Goal: Information Seeking & Learning: Learn about a topic

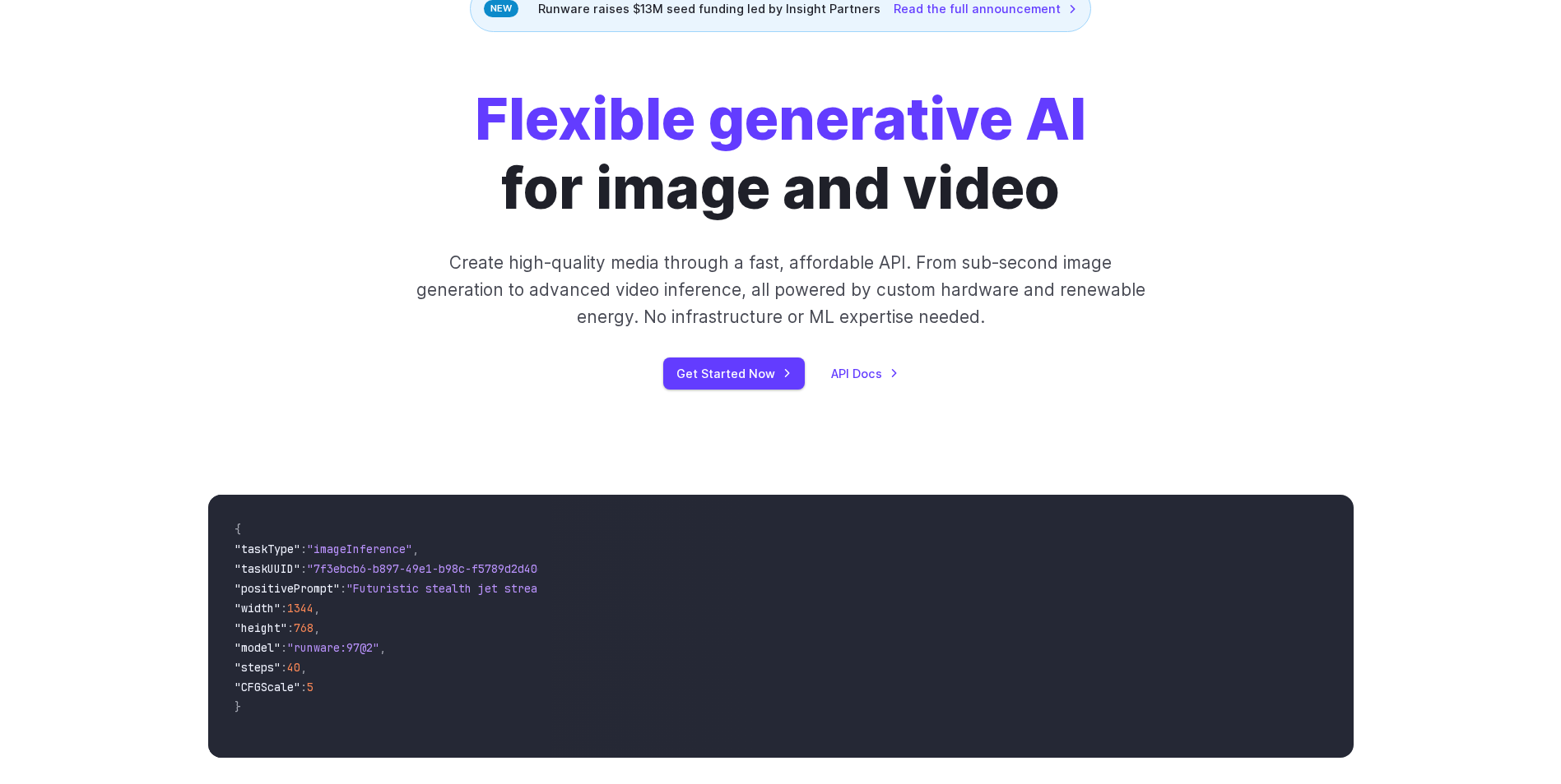
scroll to position [493, 0]
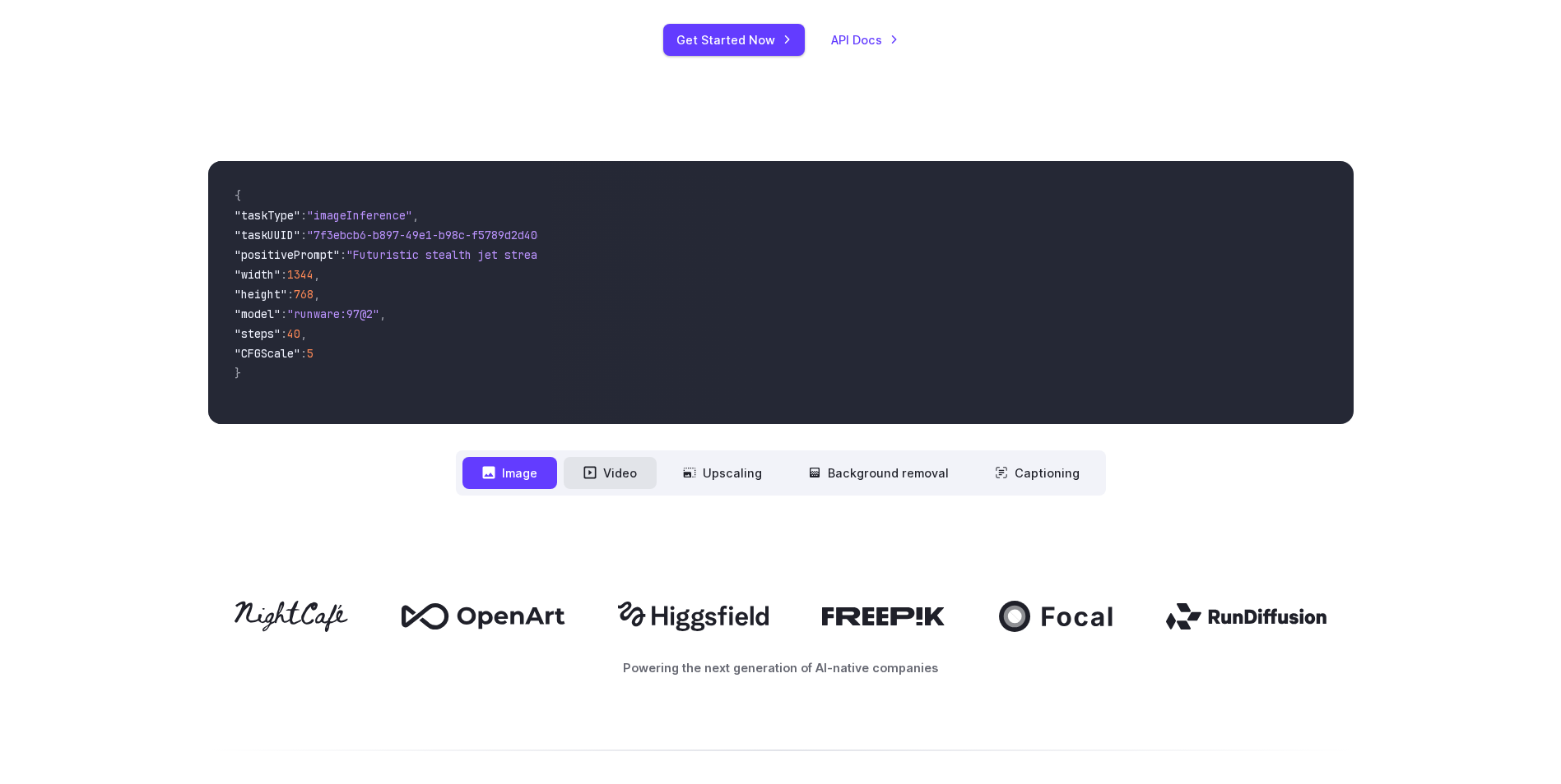
click at [617, 476] on button "Video" at bounding box center [610, 473] width 93 height 32
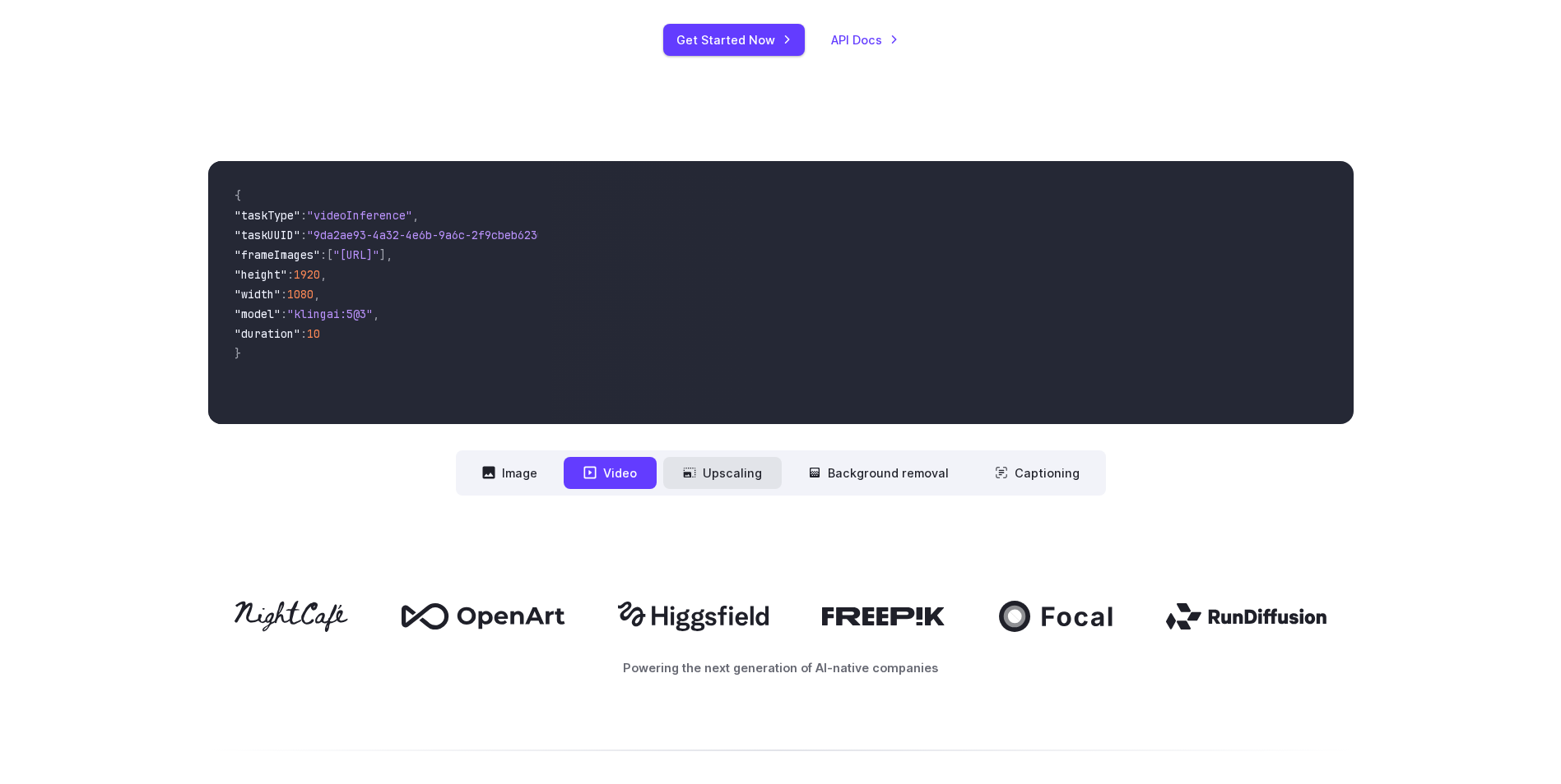
click at [728, 474] on button "Upscaling" at bounding box center [722, 473] width 119 height 32
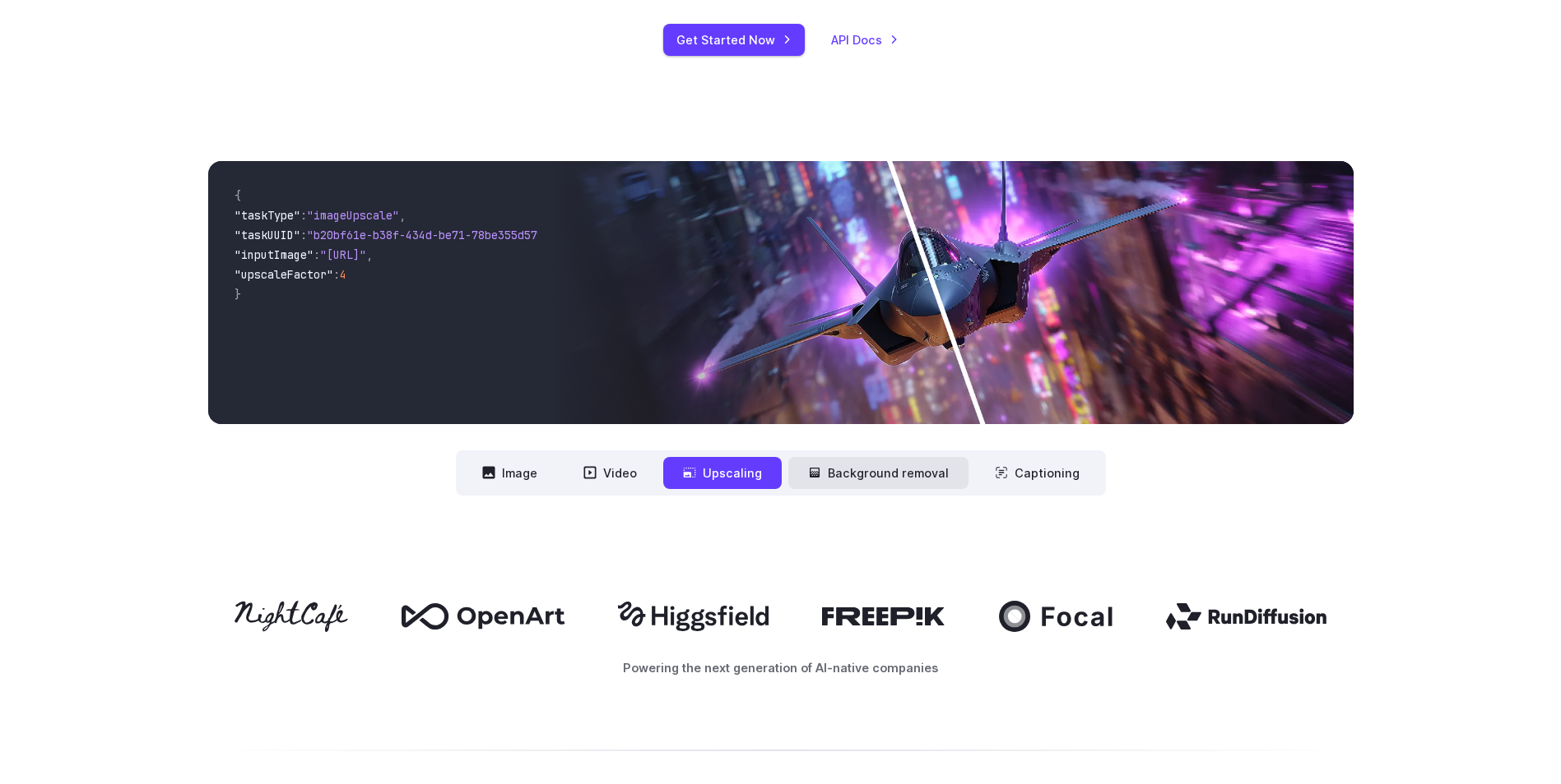
click at [886, 472] on button "Background removal" at bounding box center [878, 473] width 180 height 32
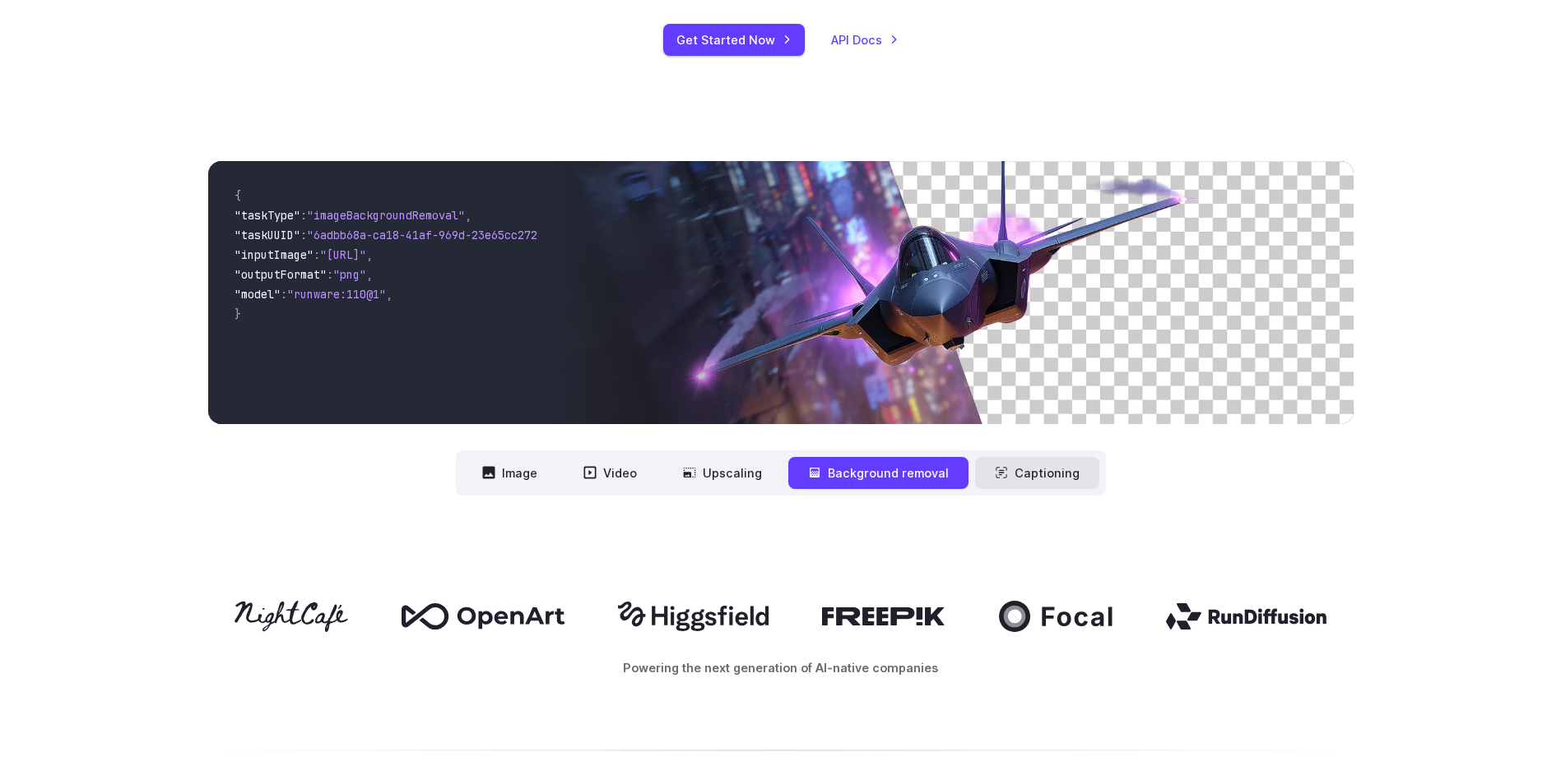
click at [1027, 477] on button "Captioning" at bounding box center [1037, 473] width 125 height 32
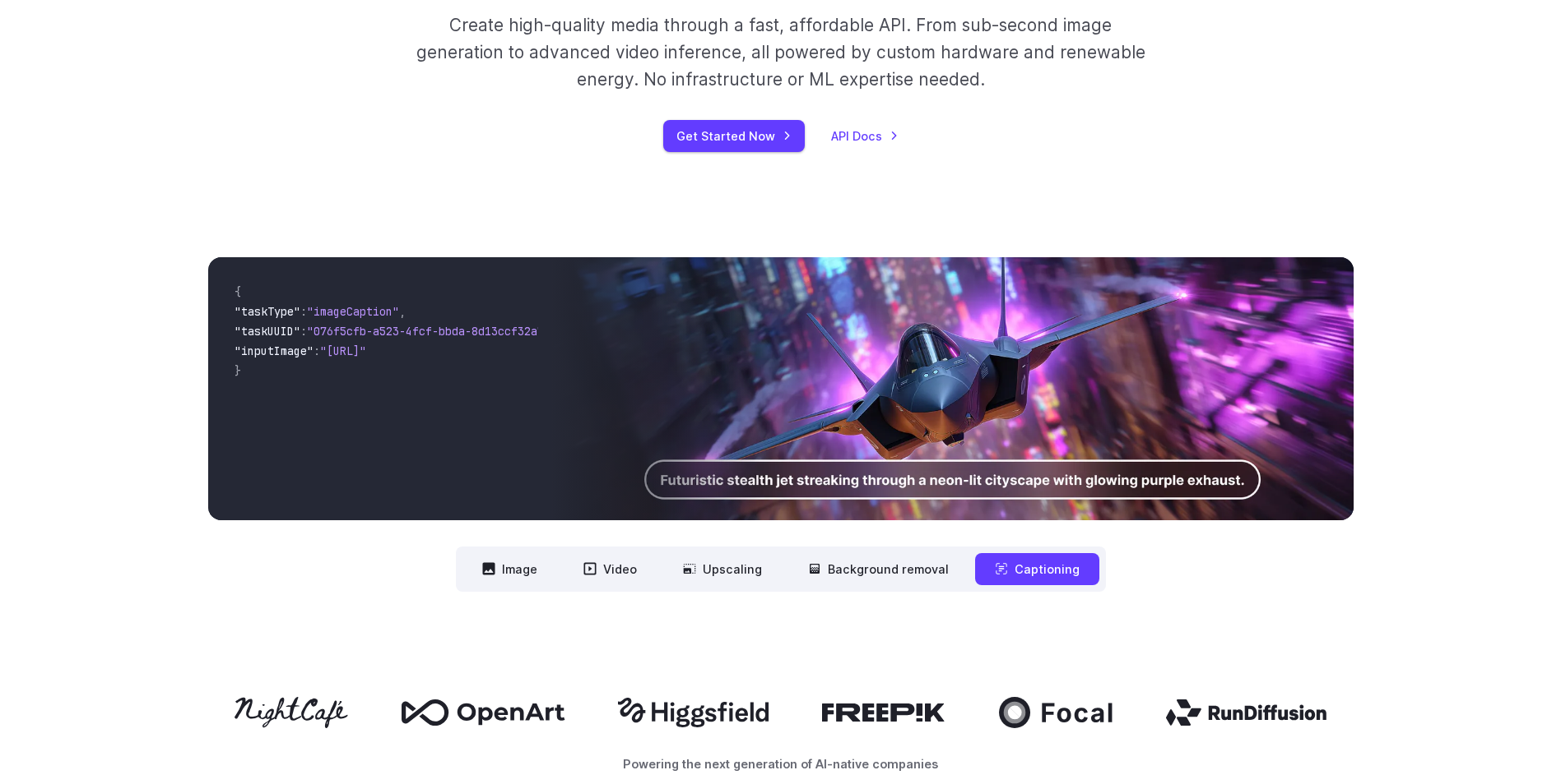
scroll to position [0, 0]
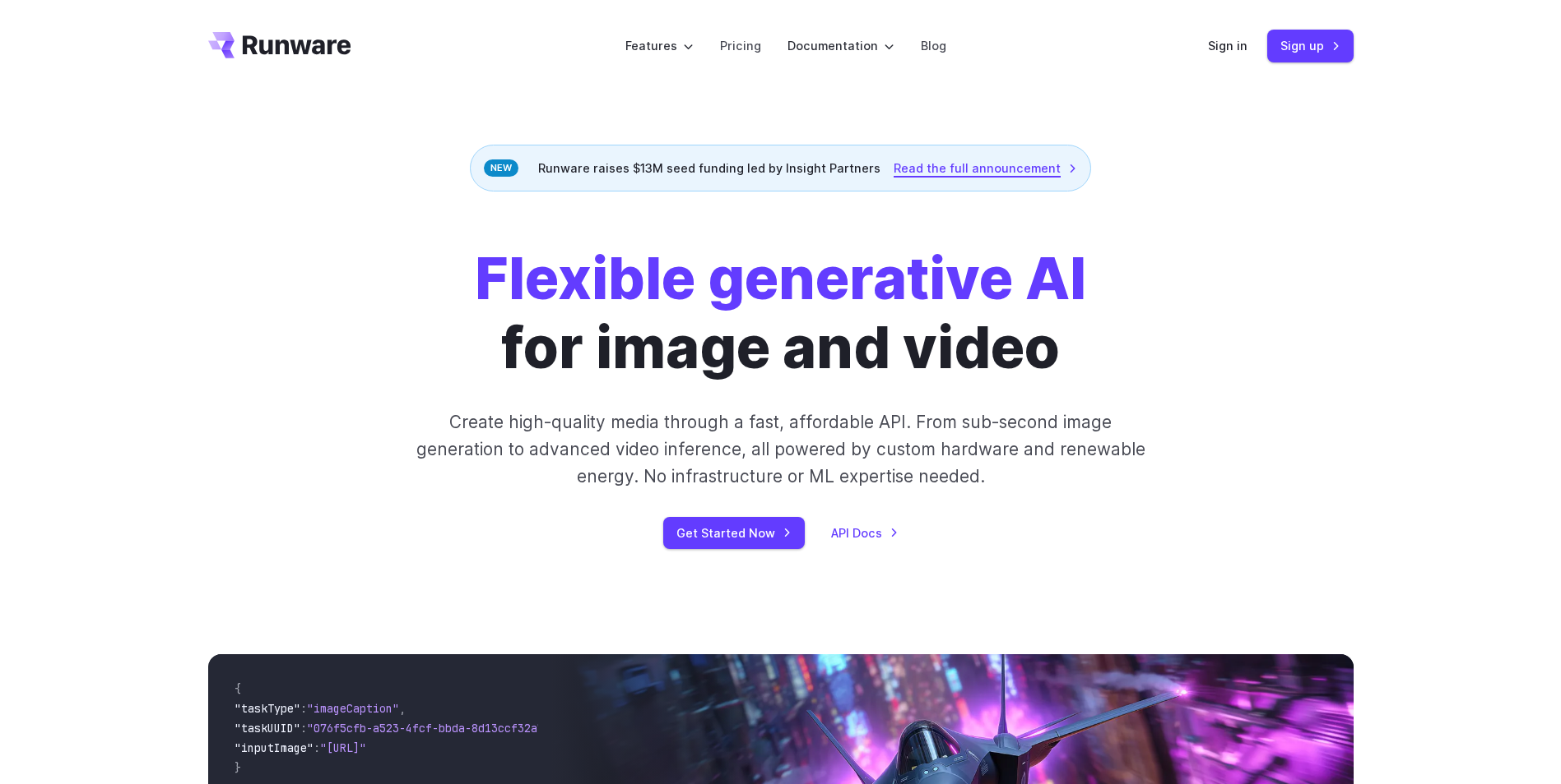
click at [1011, 168] on link "Read the full announcement" at bounding box center [984, 167] width 183 height 19
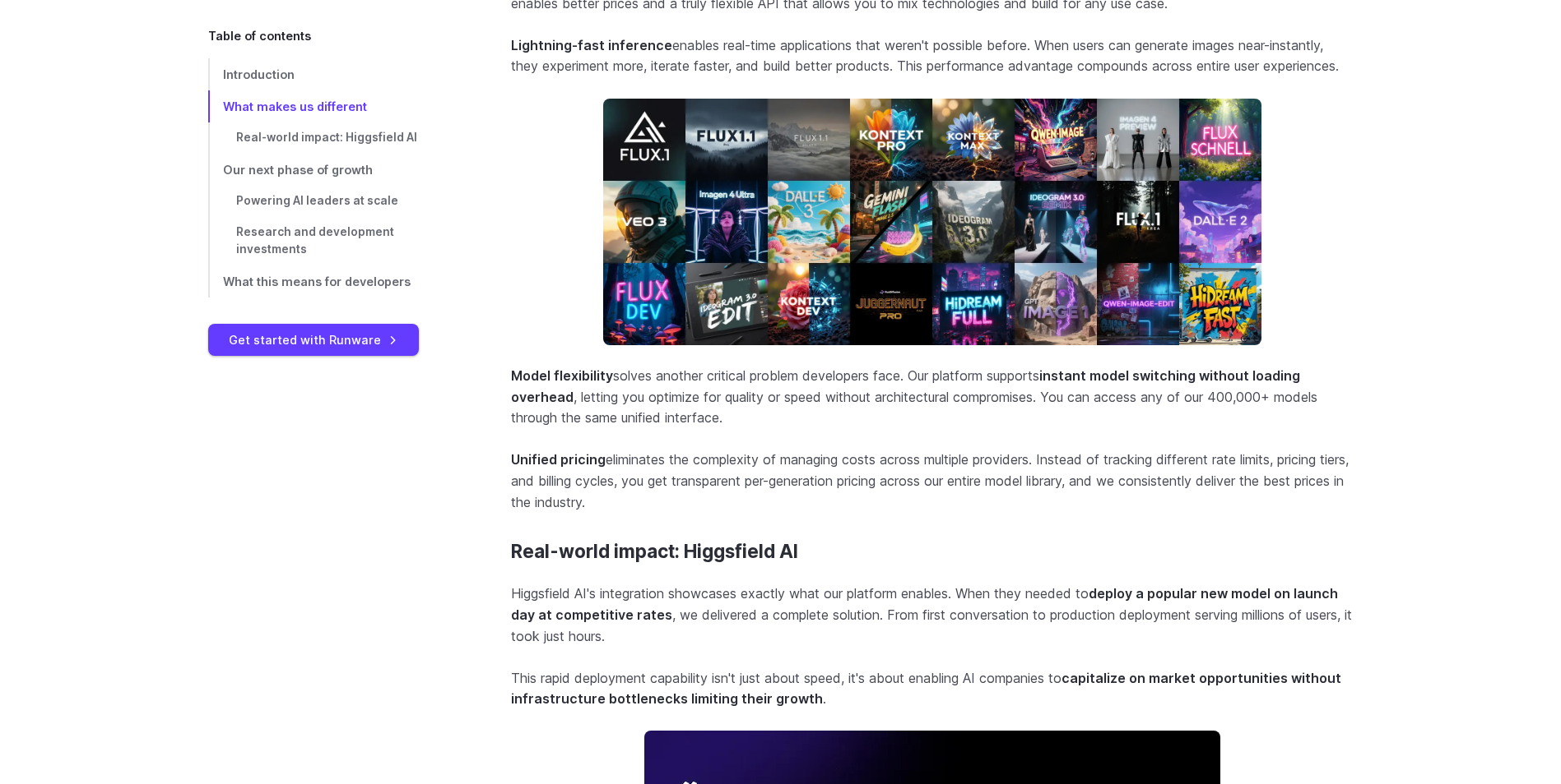
scroll to position [1726, 0]
